Goal: Task Accomplishment & Management: Complete application form

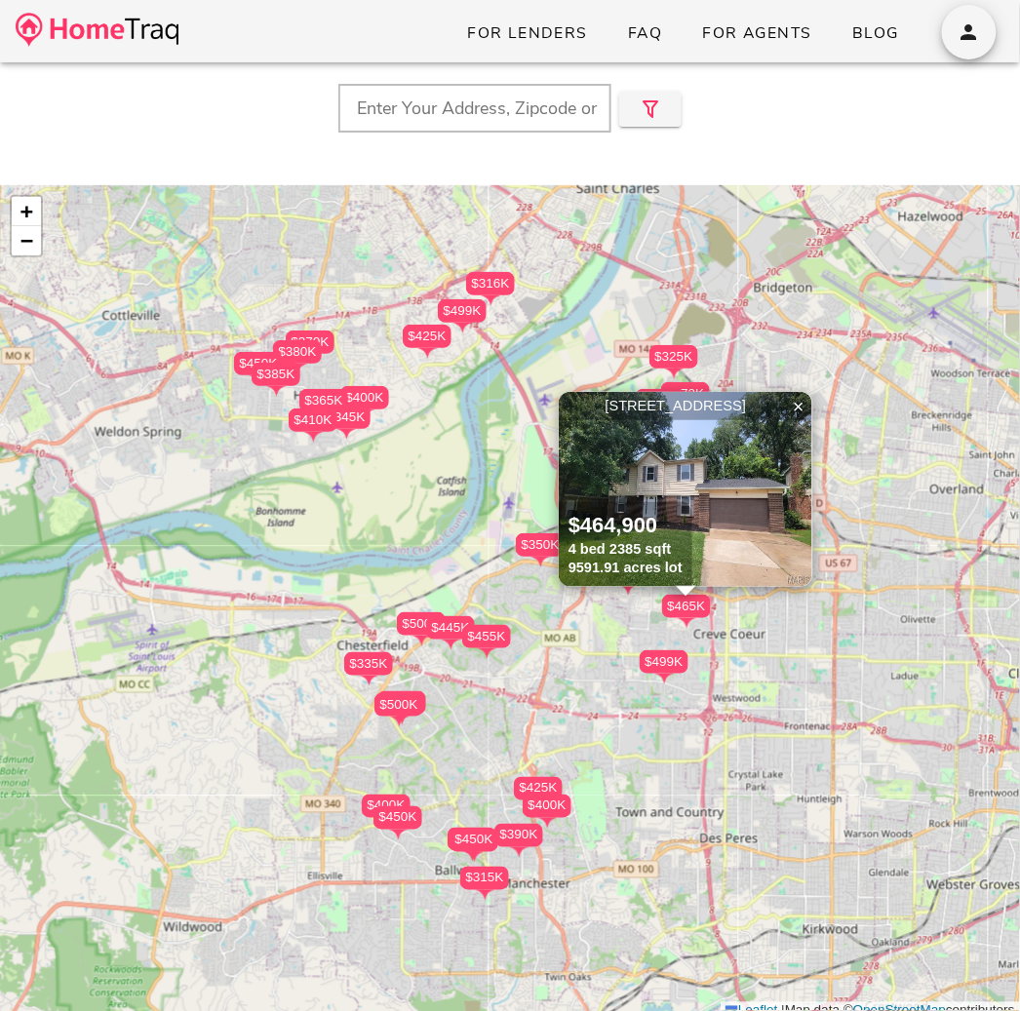
click at [706, 457] on img at bounding box center [685, 489] width 253 height 195
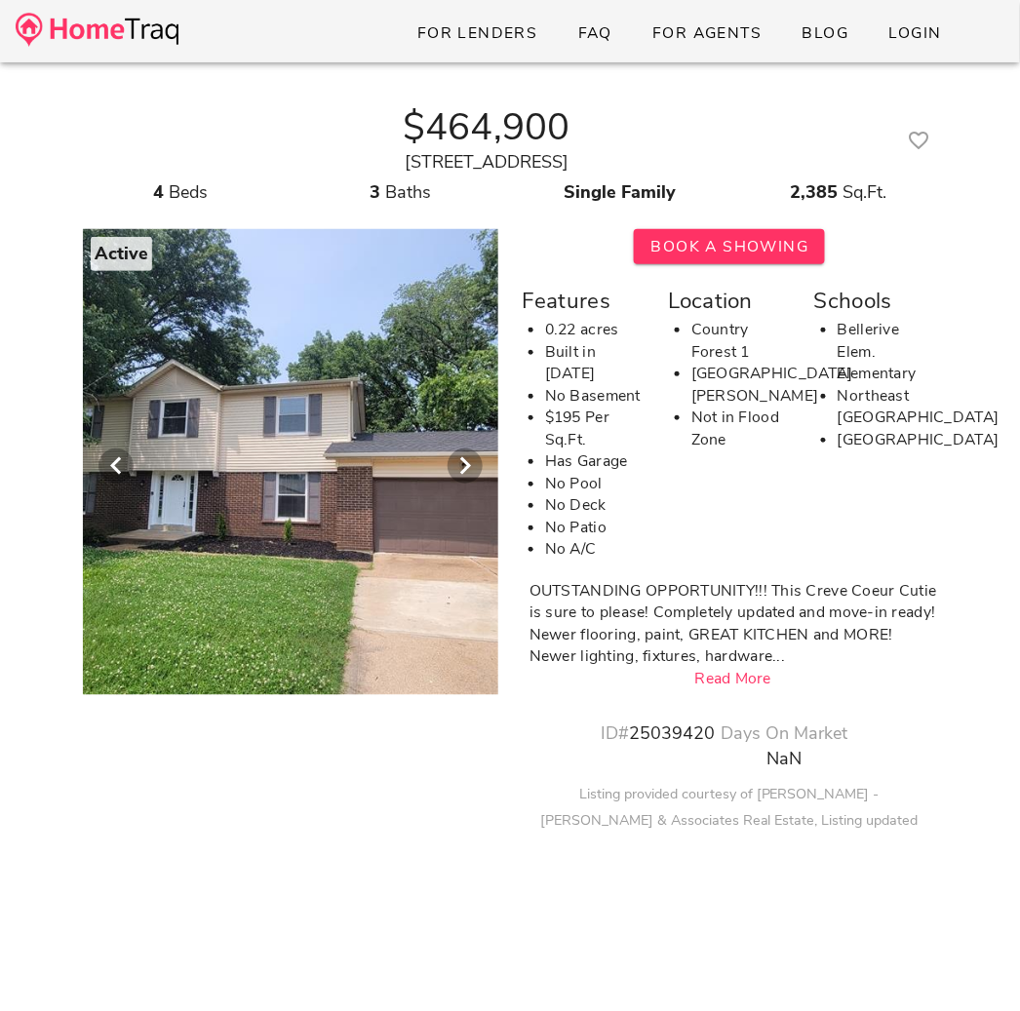
click at [343, 487] on div at bounding box center [290, 456] width 998 height 478
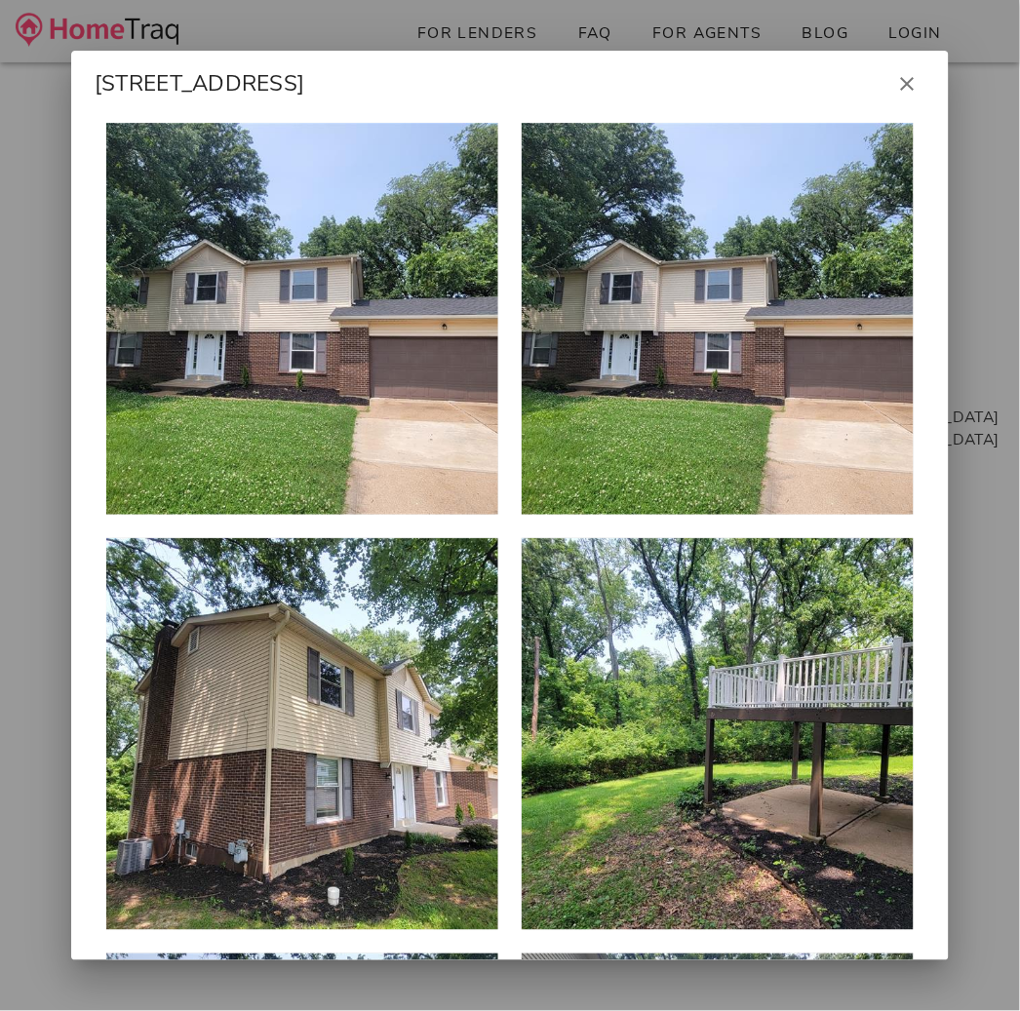
click at [367, 438] on div at bounding box center [302, 319] width 392 height 392
